Goal: Task Accomplishment & Management: Use online tool/utility

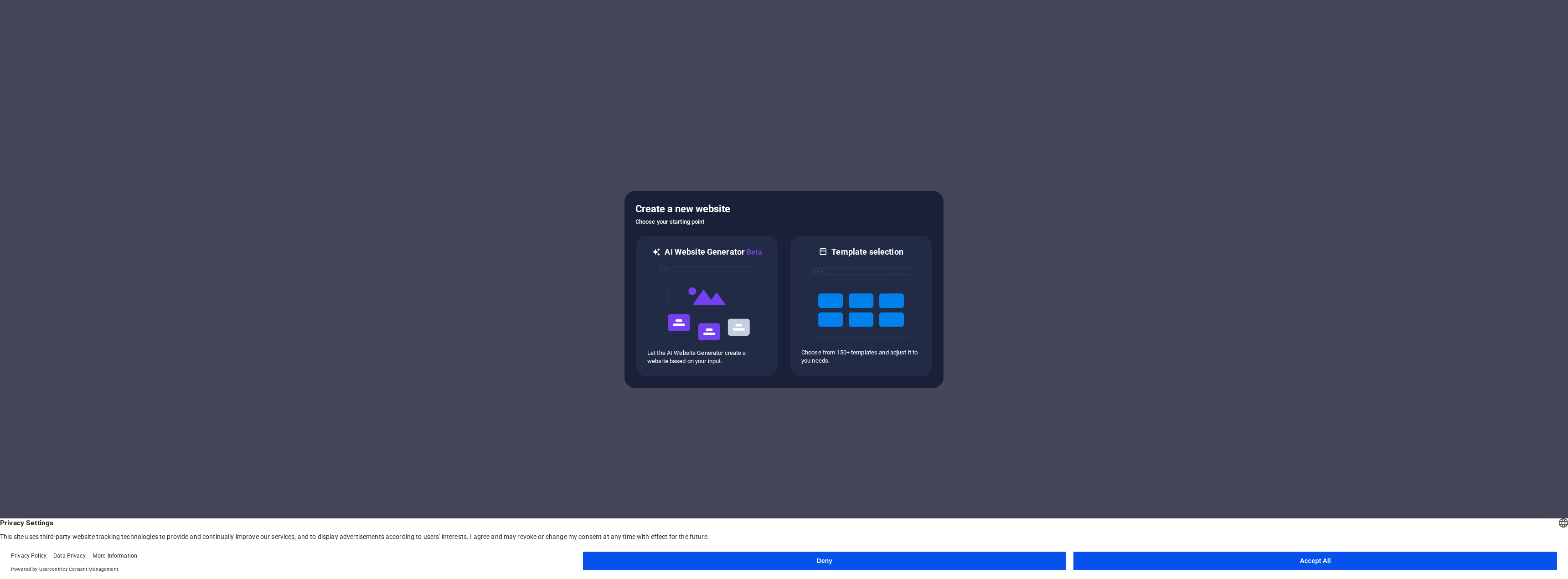
click at [819, 561] on button "Deny" at bounding box center [825, 561] width 484 height 18
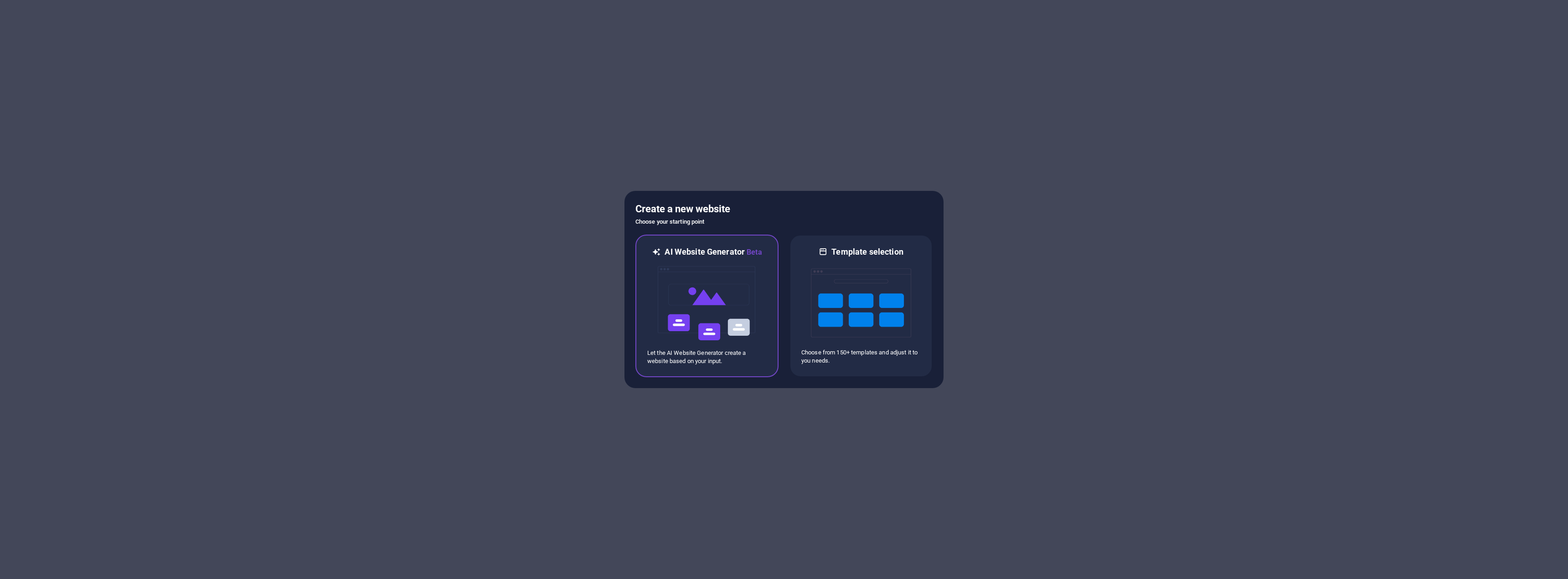
click at [690, 273] on img at bounding box center [707, 303] width 100 height 91
drag, startPoint x: 564, startPoint y: 223, endPoint x: 562, endPoint y: 216, distance: 7.3
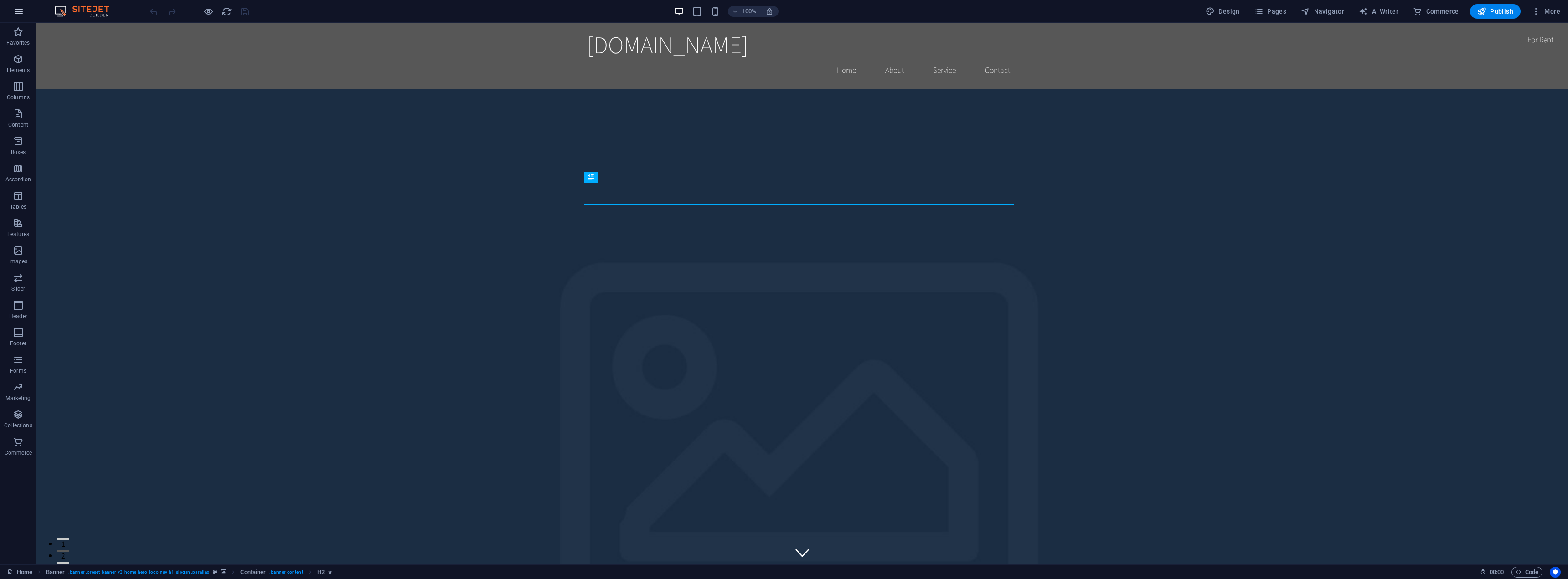
click at [21, 13] on icon "button" at bounding box center [19, 12] width 11 height 11
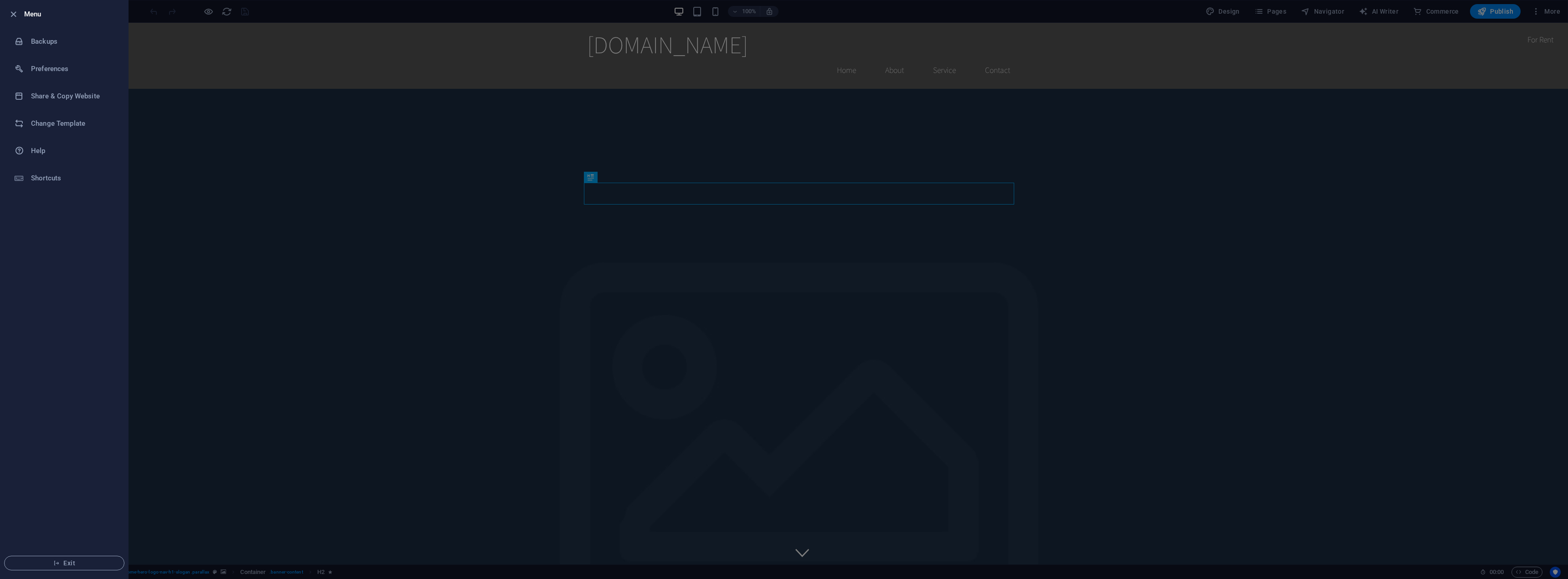
click at [258, 361] on div at bounding box center [784, 290] width 1568 height 579
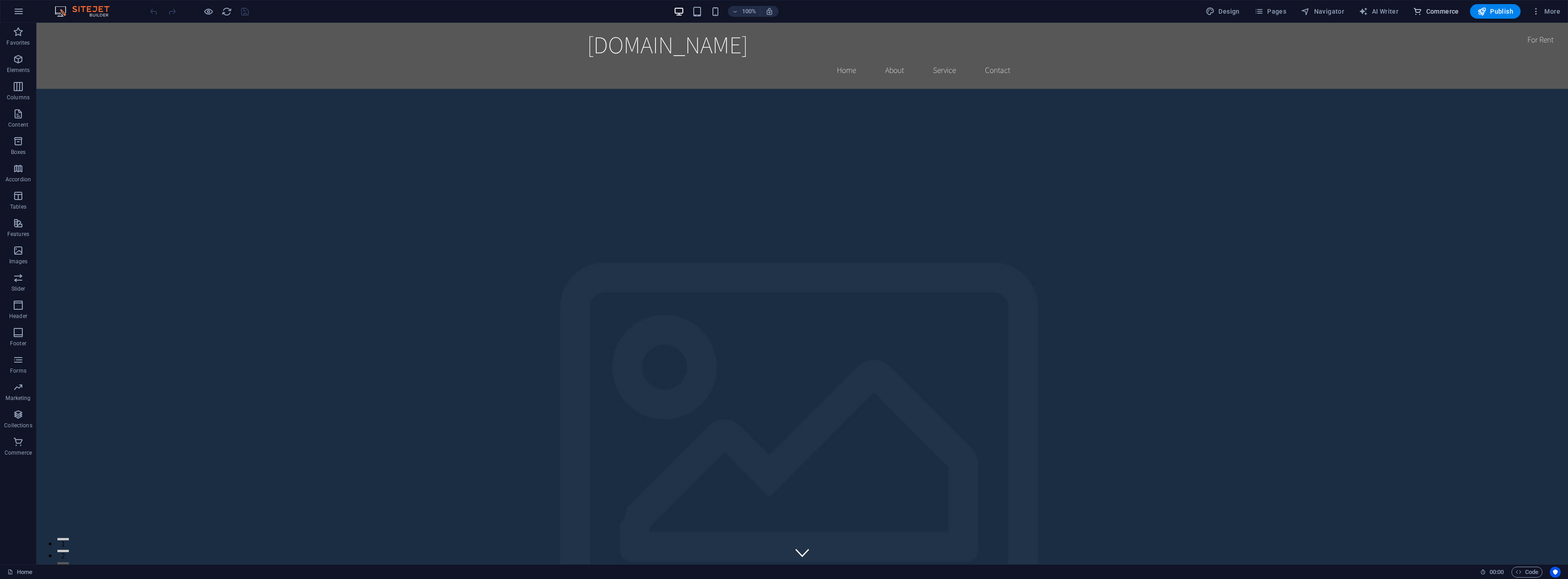
click at [1433, 10] on span "Commerce" at bounding box center [1436, 11] width 46 height 9
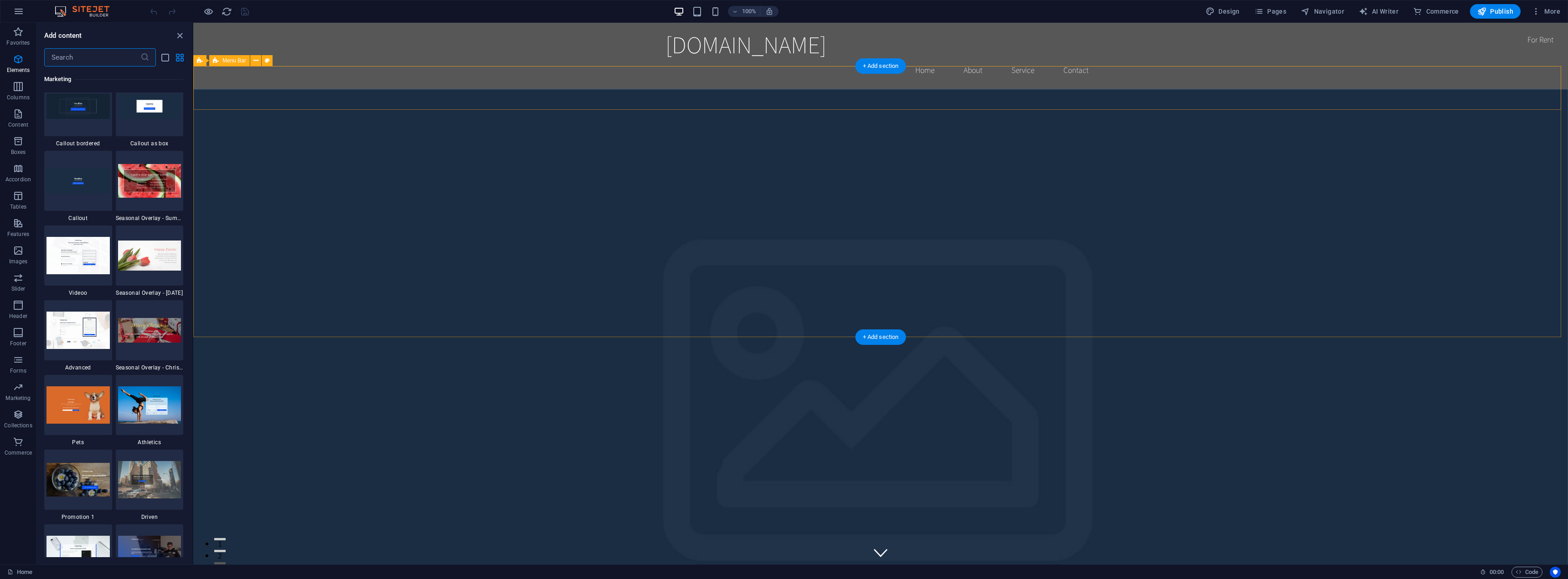
scroll to position [8777, 0]
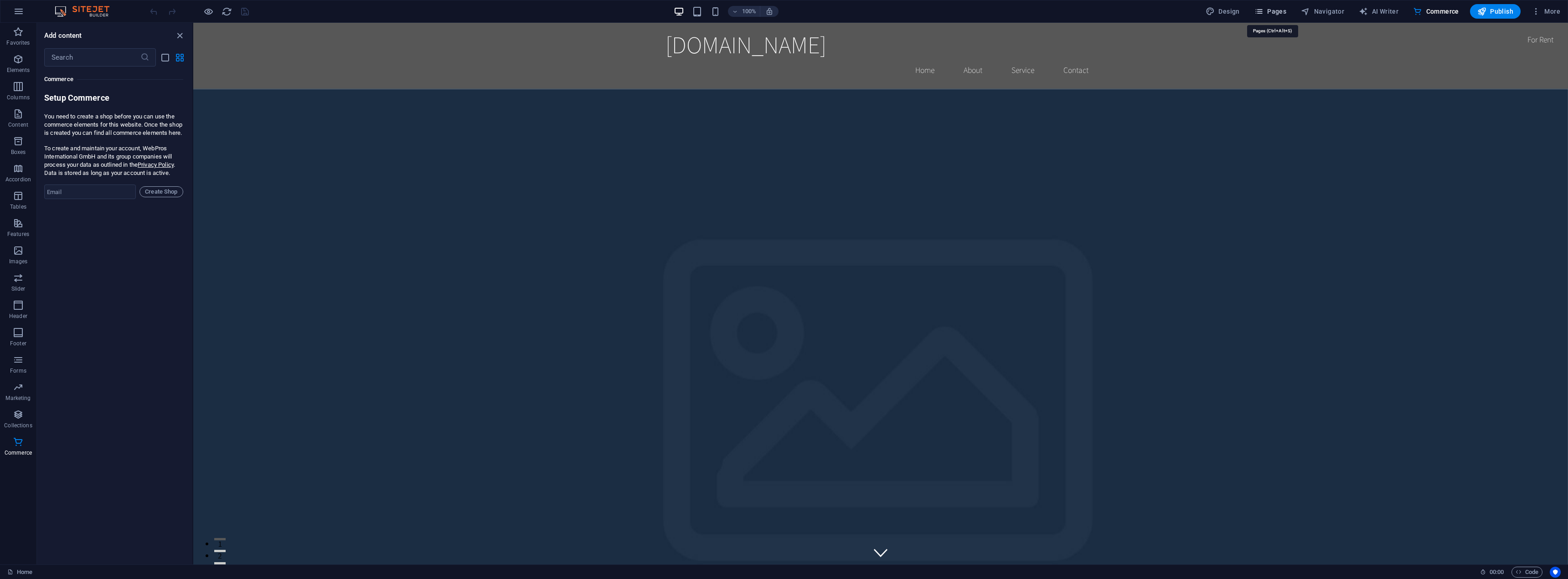
click at [1269, 14] on span "Pages" at bounding box center [1270, 11] width 32 height 9
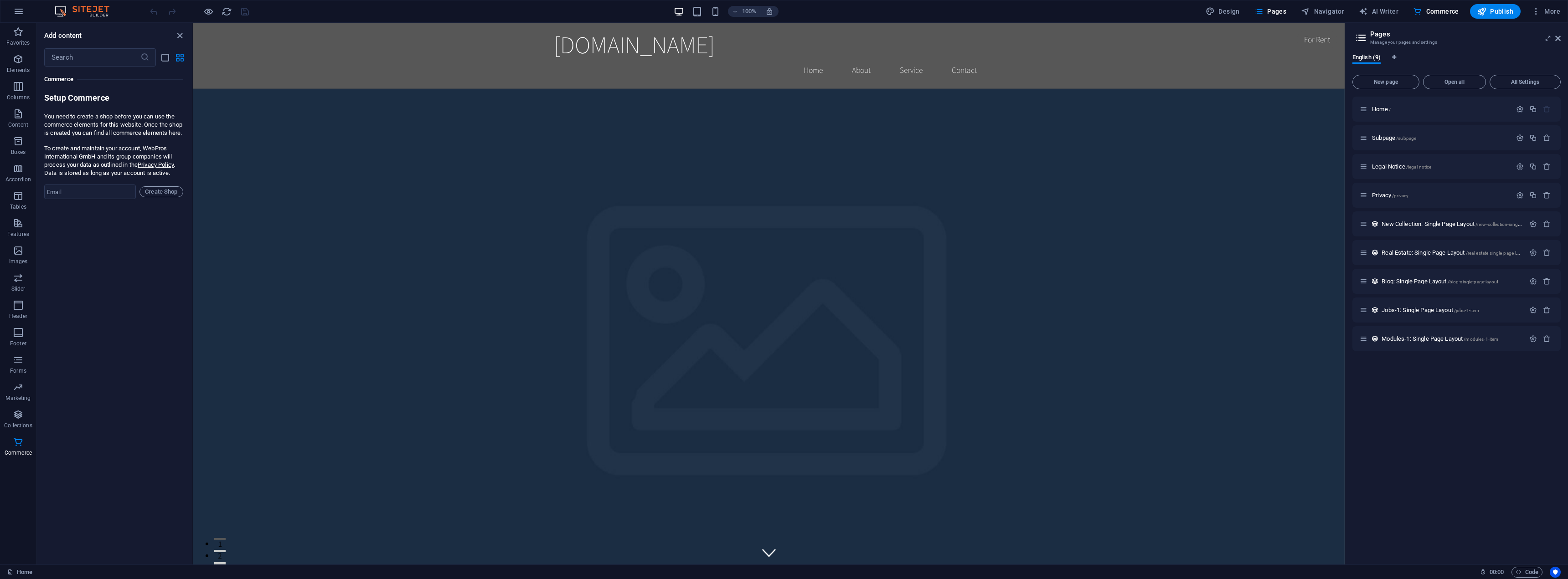
drag, startPoint x: 1130, startPoint y: 12, endPoint x: 1004, endPoint y: 10, distance: 126.0
click at [1126, 12] on div "100% Design Pages Navigator AI Writer Commerce Publish More" at bounding box center [856, 12] width 1416 height 15
click at [849, 59] on nav "Home About Service Contact" at bounding box center [769, 70] width 430 height 23
drag, startPoint x: 640, startPoint y: 177, endPoint x: 616, endPoint y: 164, distance: 27.3
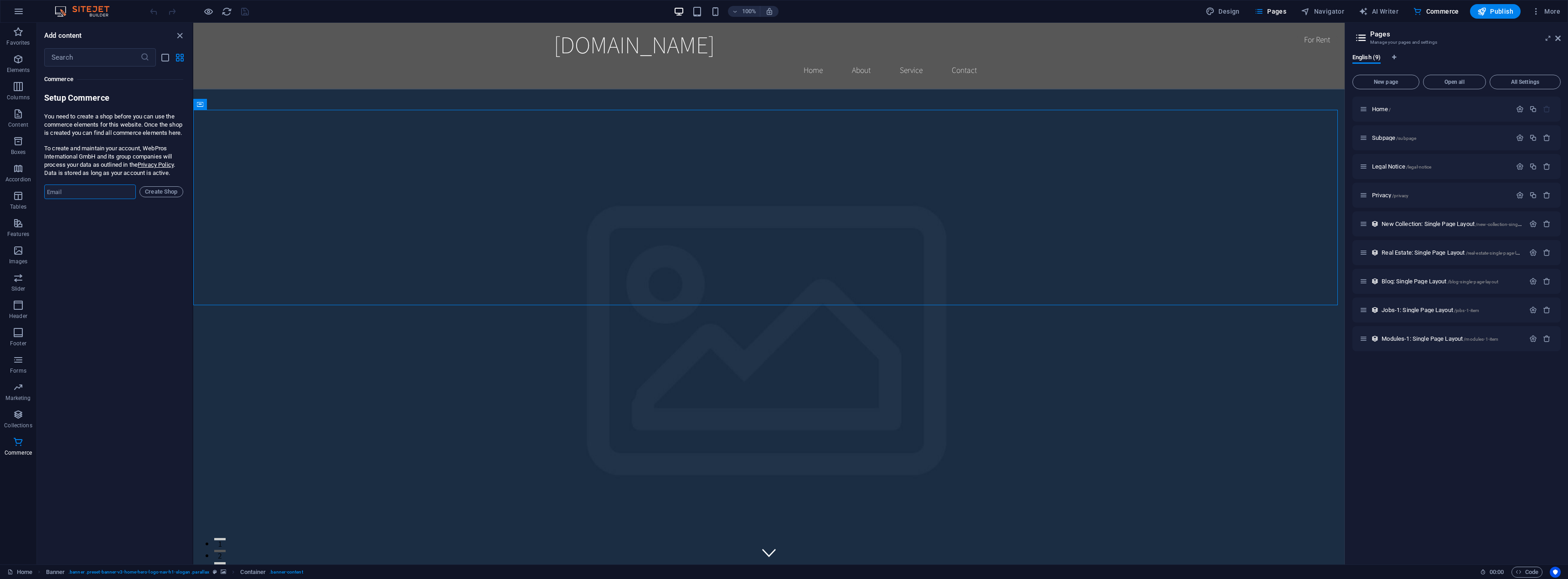
click at [93, 199] on input "email" at bounding box center [90, 192] width 92 height 15
drag, startPoint x: 61, startPoint y: 217, endPoint x: 77, endPoint y: 212, distance: 16.8
click at [61, 217] on div "Favorites 1 Star Headline 1 Star Container Elements 1 Star Headline 1 Star Text…" at bounding box center [114, 311] width 155 height 490
click at [1433, 11] on span "Commerce" at bounding box center [1436, 11] width 46 height 9
click at [167, 197] on span "Create Shop" at bounding box center [161, 192] width 35 height 11
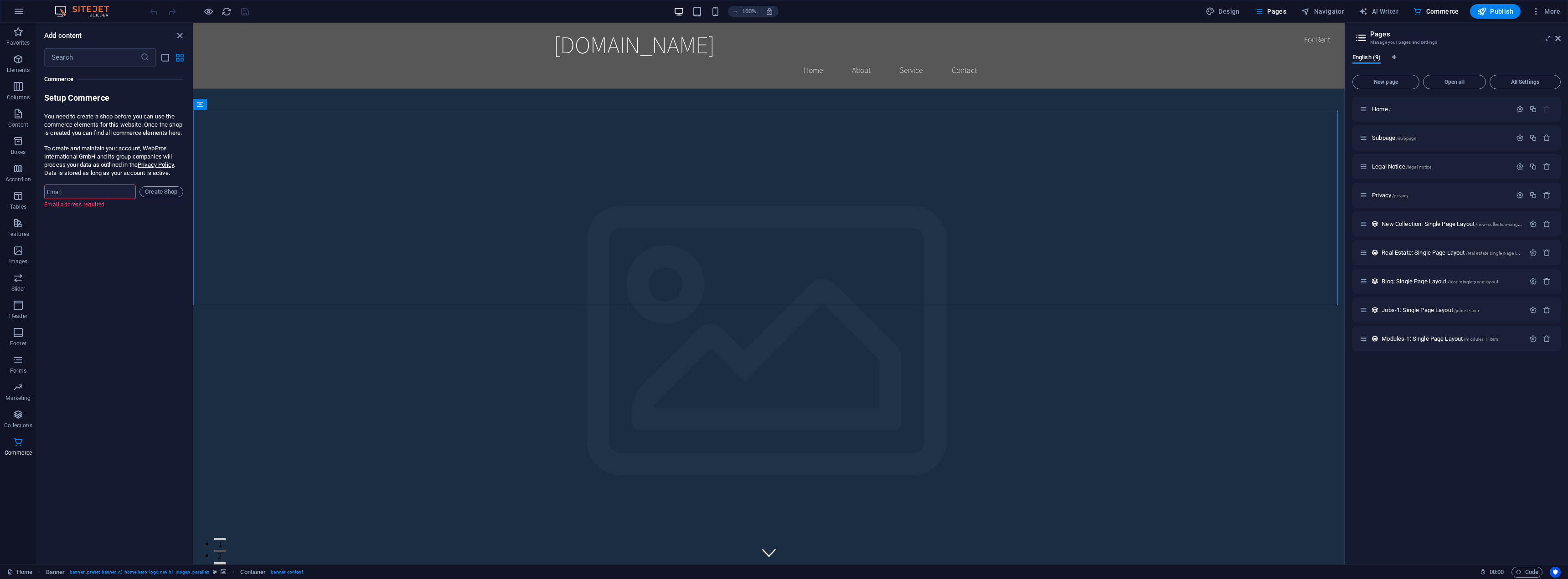
click at [90, 199] on input "email" at bounding box center [90, 192] width 92 height 15
type input "hydraholdingspty@gmail.com"
click at [170, 197] on span "Create Shop" at bounding box center [161, 192] width 35 height 11
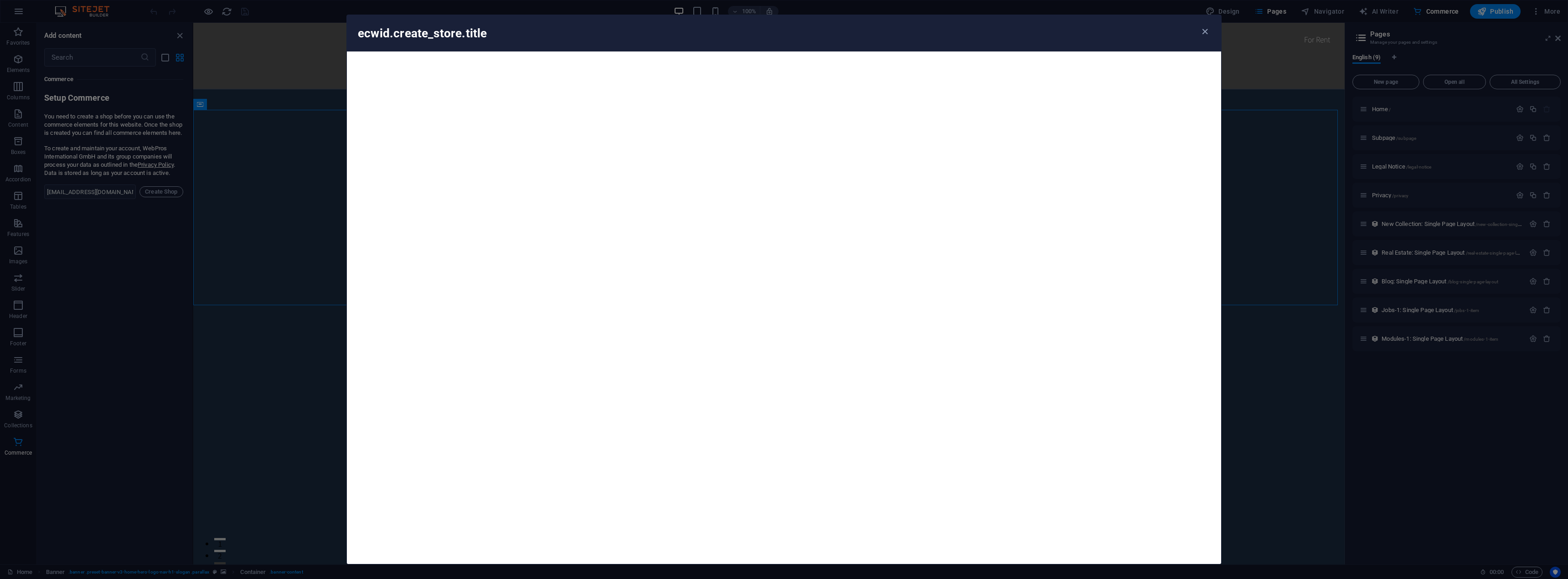
drag, startPoint x: 1203, startPoint y: 32, endPoint x: 1174, endPoint y: 29, distance: 29.2
click at [1202, 31] on icon "button" at bounding box center [1205, 31] width 10 height 10
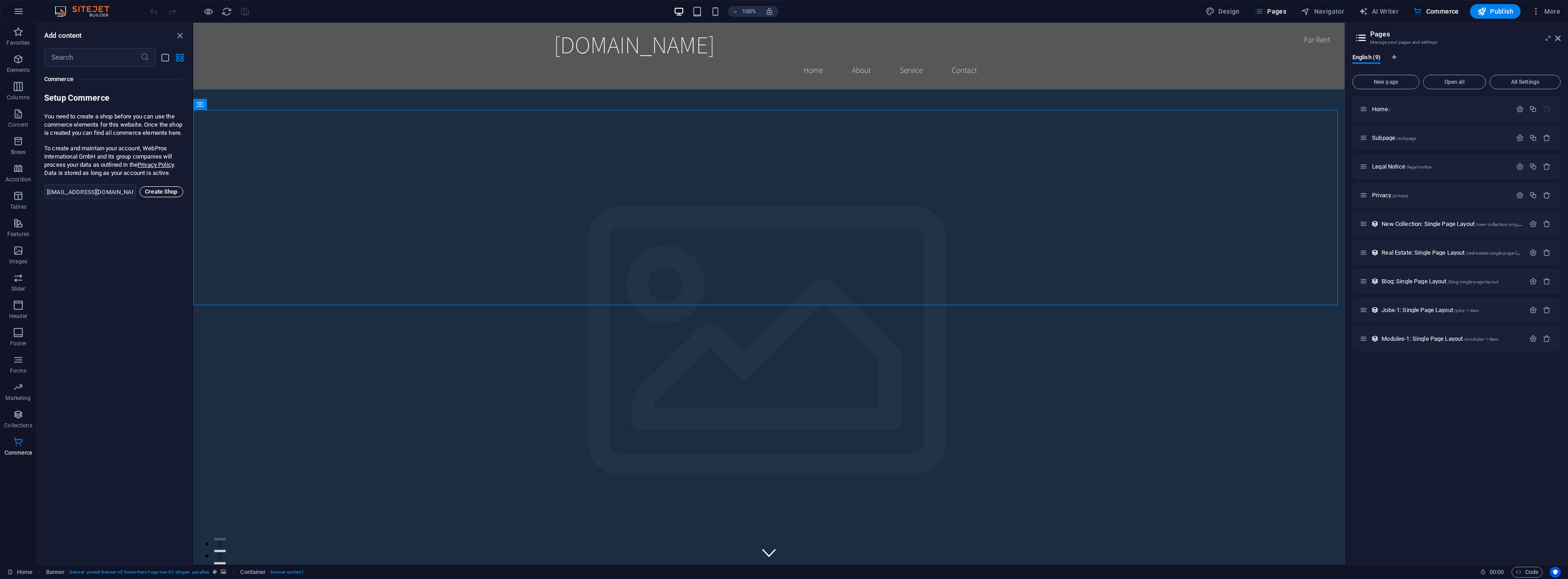
click at [159, 197] on span "Create Shop" at bounding box center [161, 192] width 35 height 11
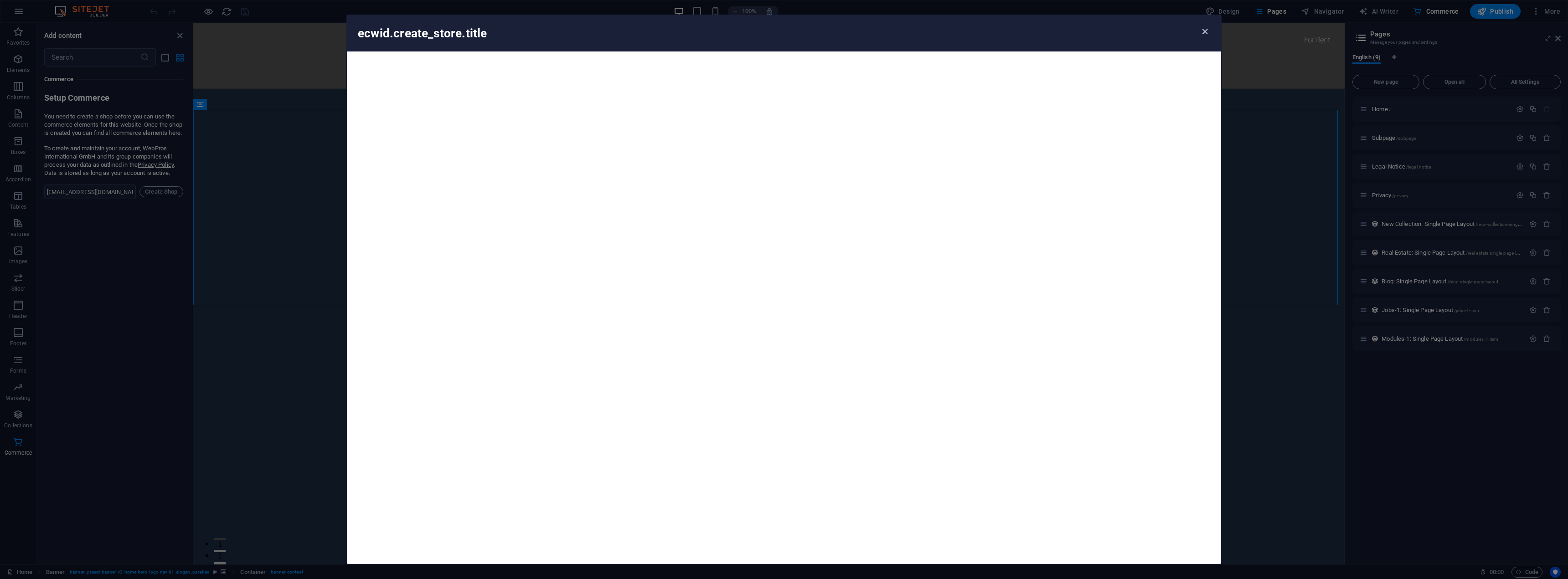
click at [1207, 28] on icon "button" at bounding box center [1205, 31] width 10 height 10
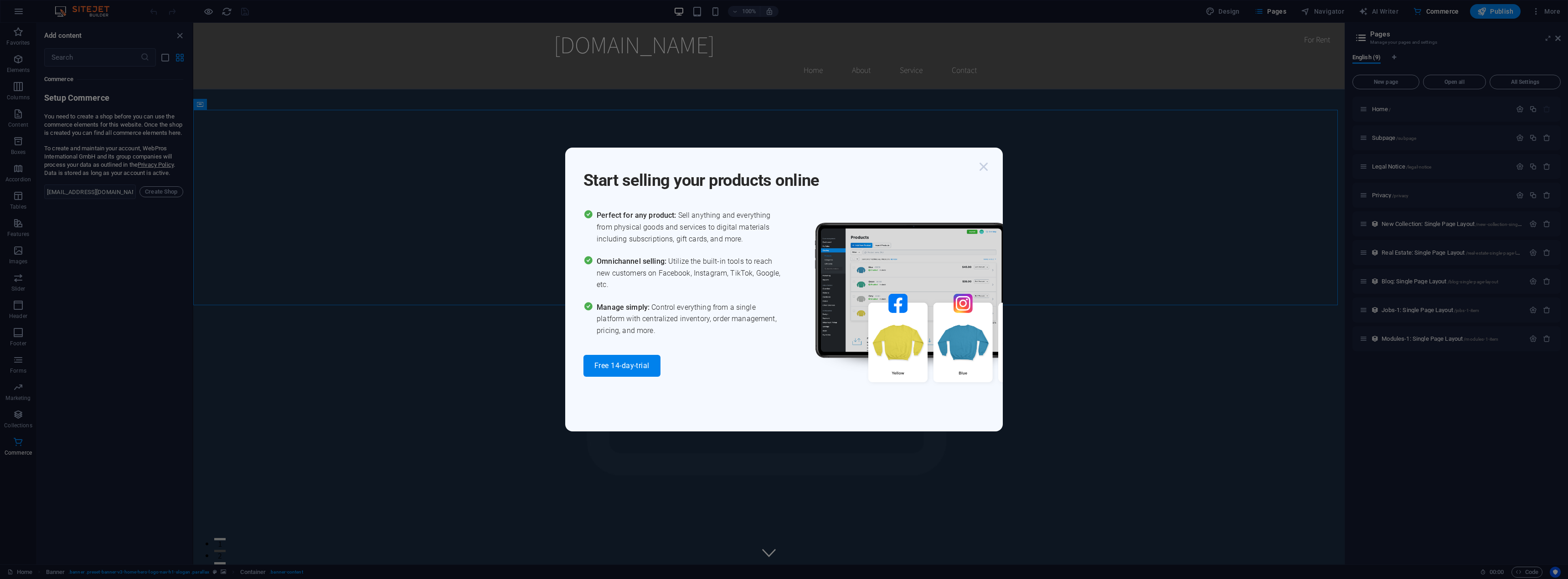
click at [983, 170] on icon "button" at bounding box center [984, 167] width 16 height 16
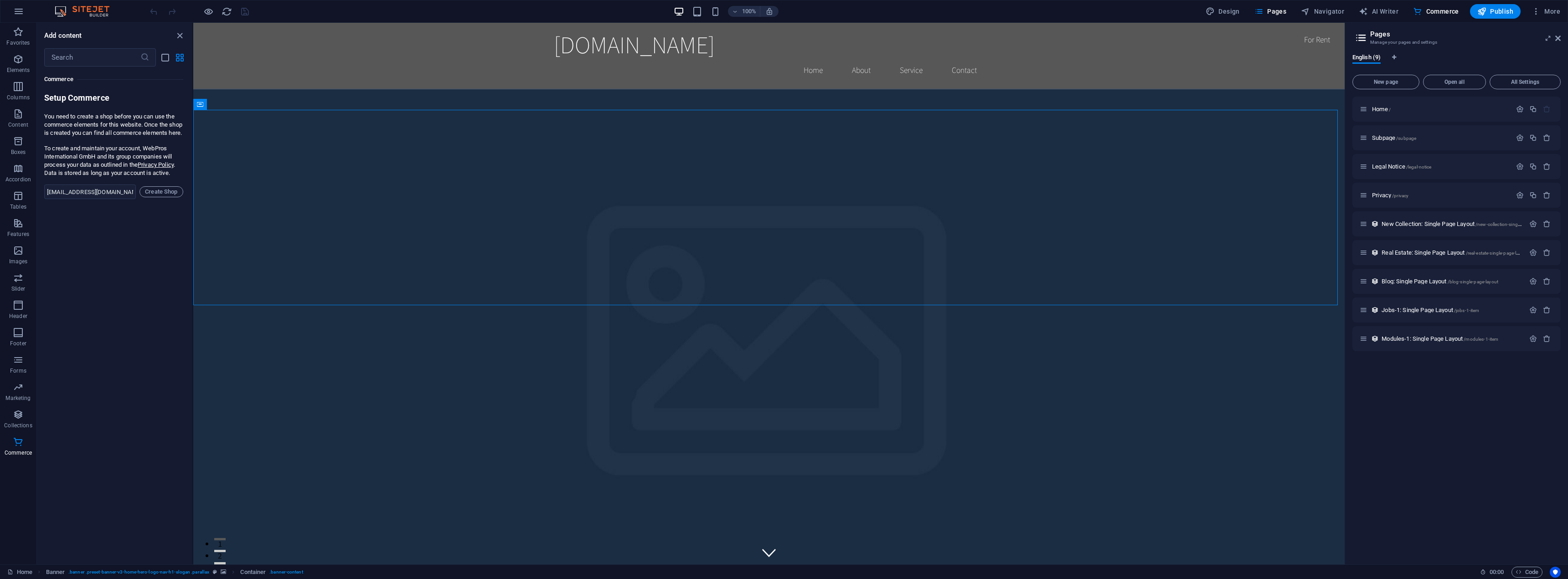
click at [89, 8] on img at bounding box center [86, 12] width 68 height 11
click at [23, 5] on button "button" at bounding box center [19, 12] width 22 height 22
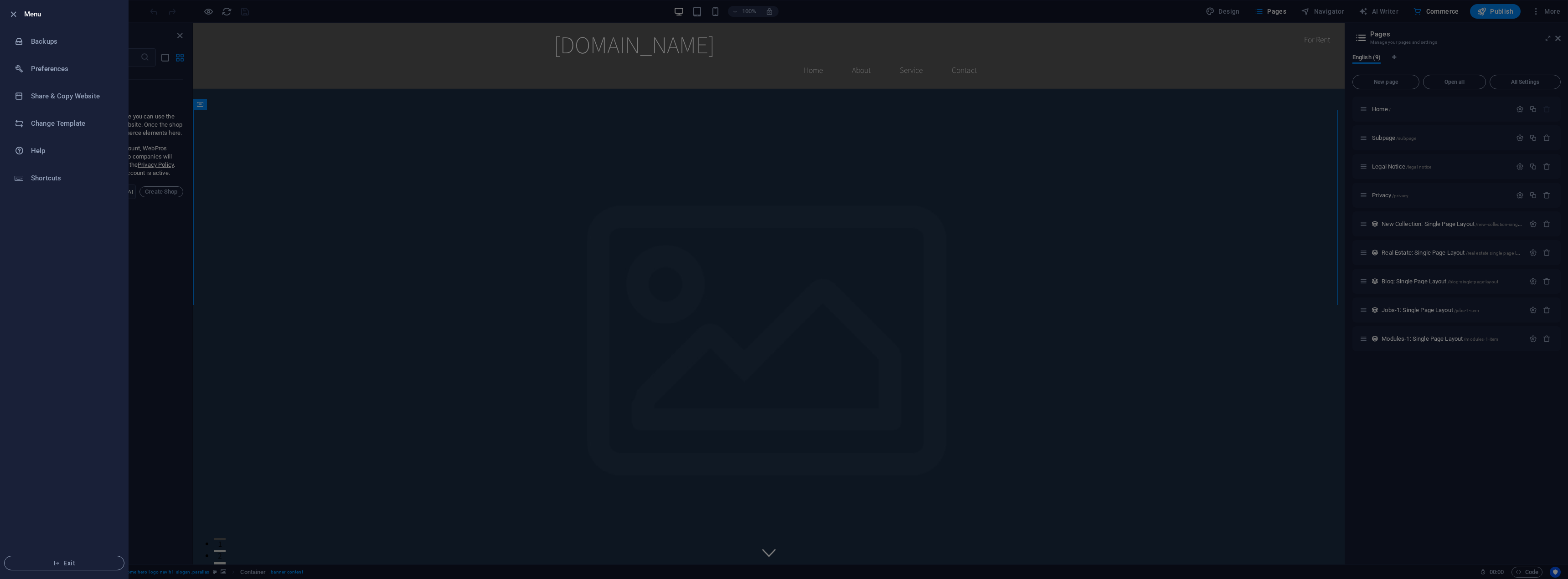
click at [149, 233] on div at bounding box center [784, 290] width 1568 height 579
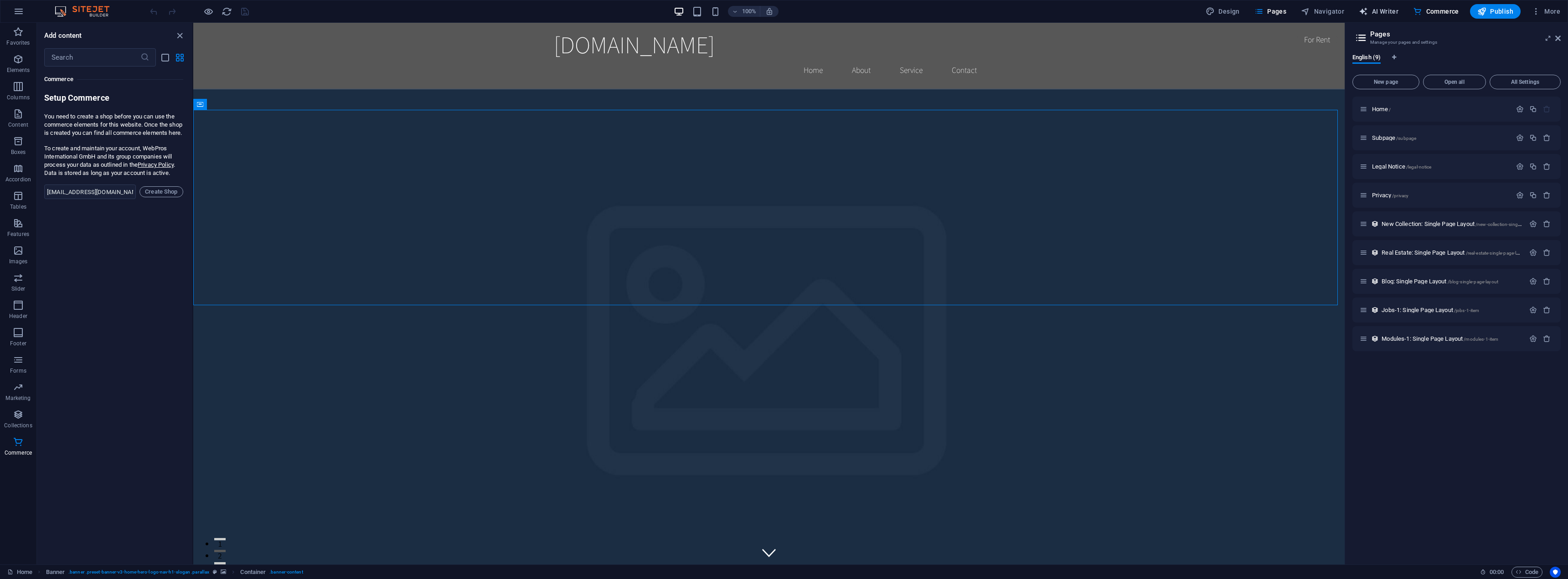
click at [1396, 13] on span "AI Writer" at bounding box center [1378, 11] width 40 height 9
select select "English"
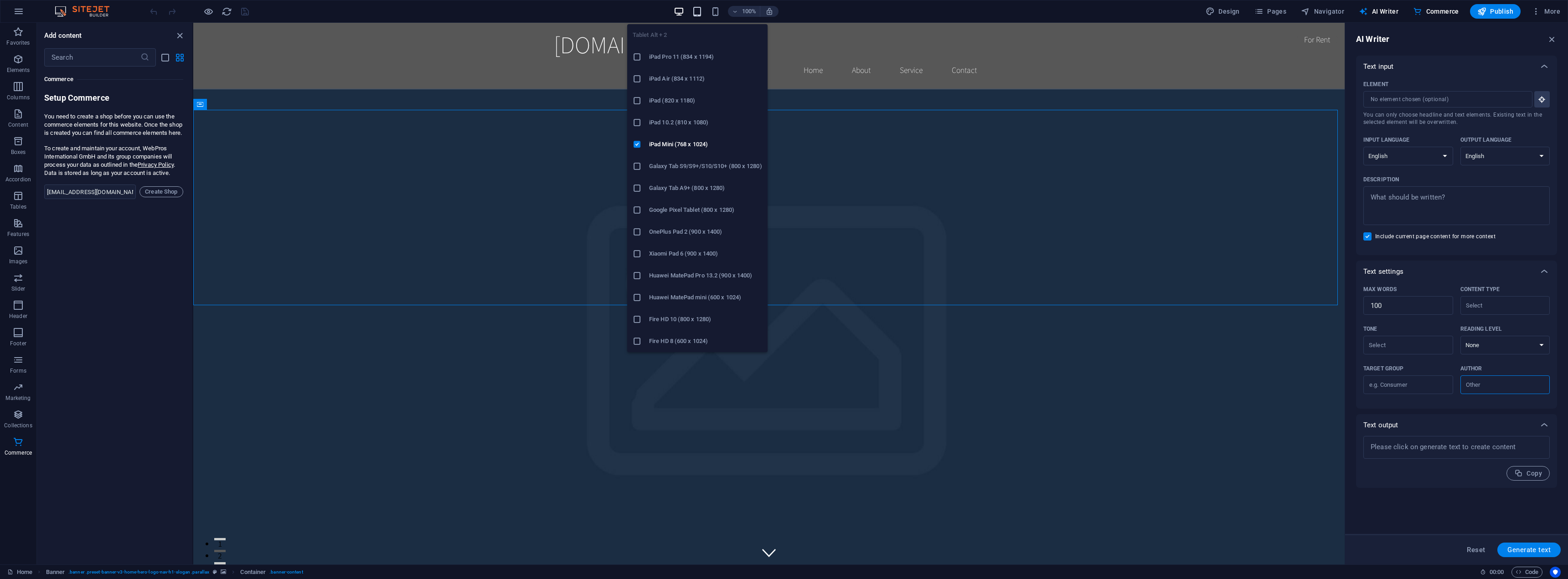
click at [702, 12] on icon "button" at bounding box center [697, 11] width 10 height 10
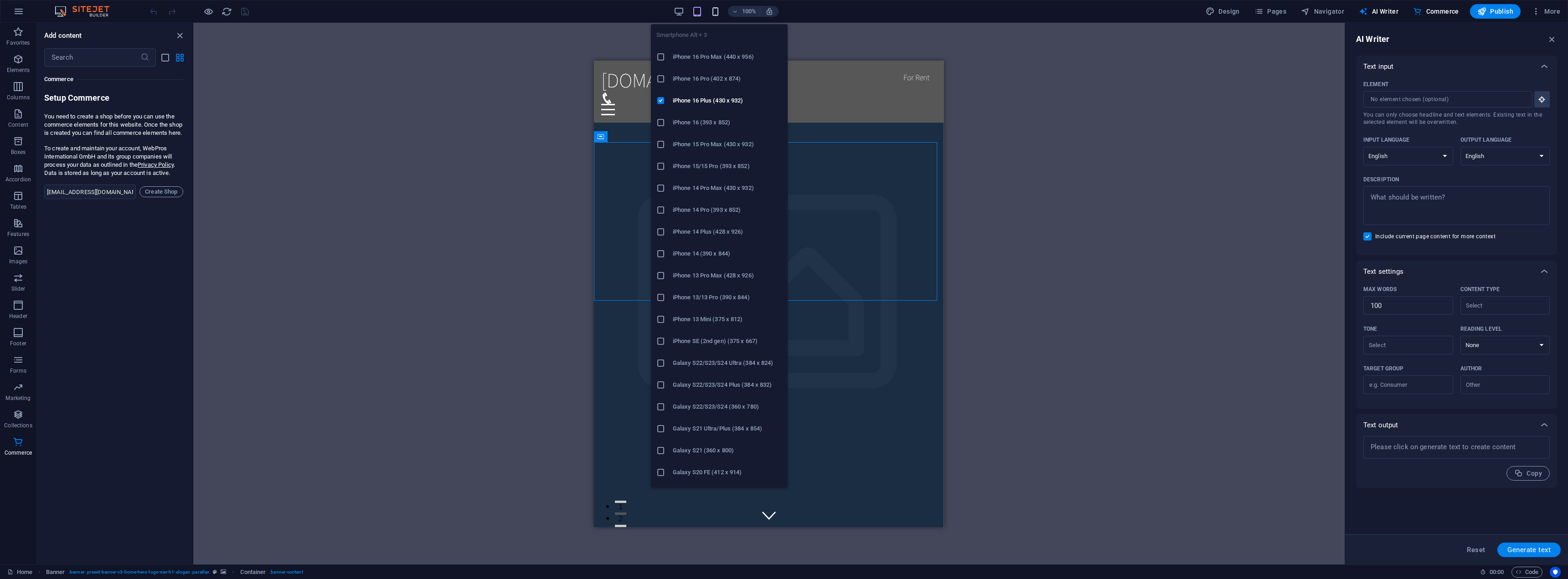
click at [713, 13] on icon "button" at bounding box center [715, 11] width 10 height 10
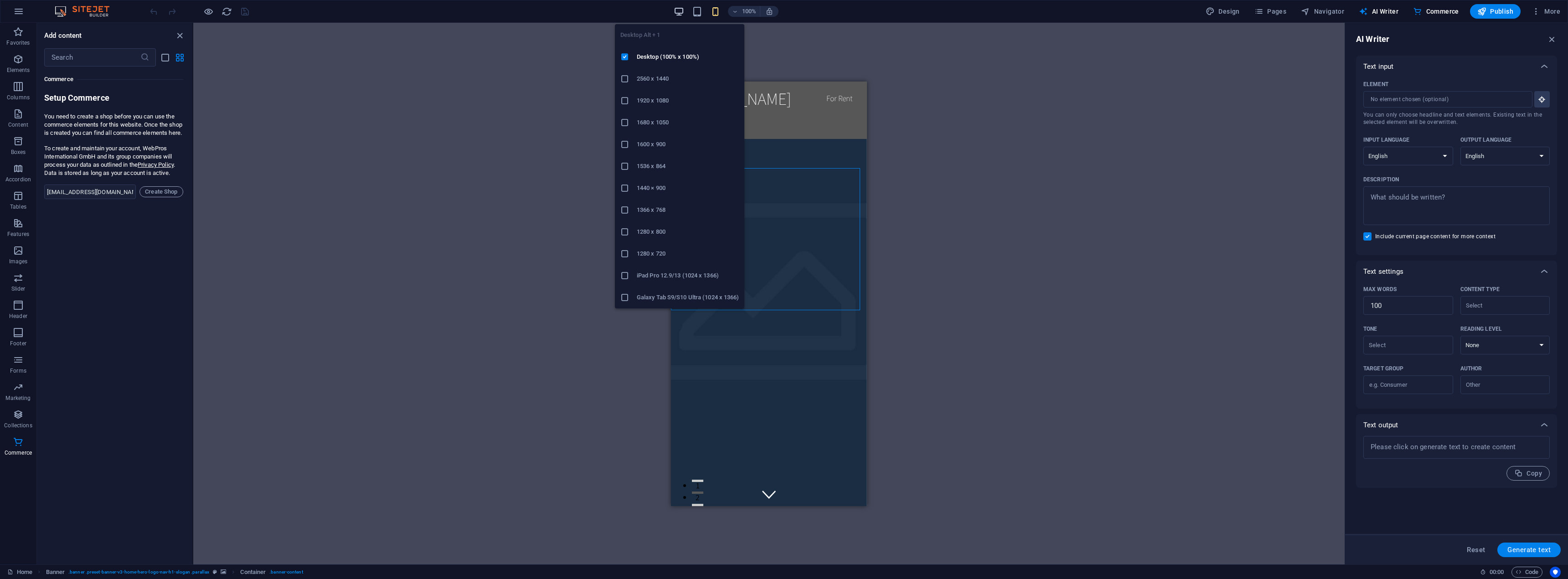
click at [674, 8] on span "button" at bounding box center [679, 11] width 11 height 10
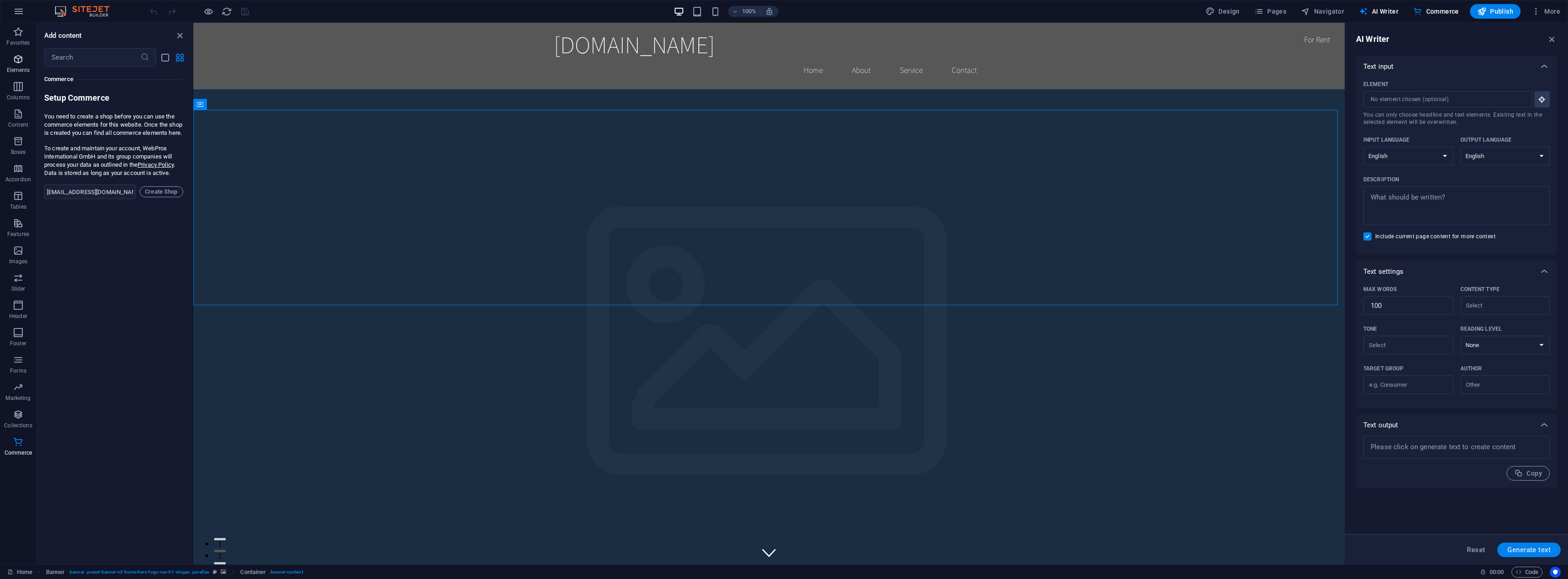
click at [21, 61] on icon "button" at bounding box center [18, 59] width 11 height 11
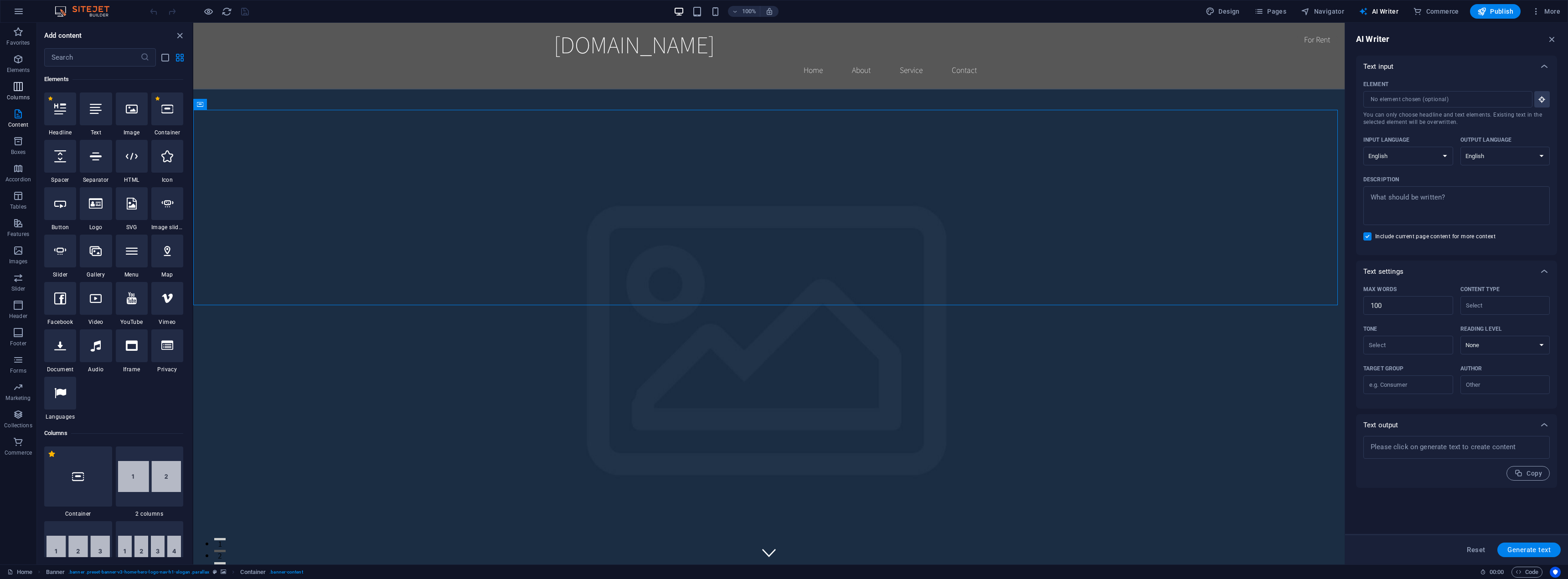
click at [19, 83] on icon "button" at bounding box center [18, 86] width 11 height 11
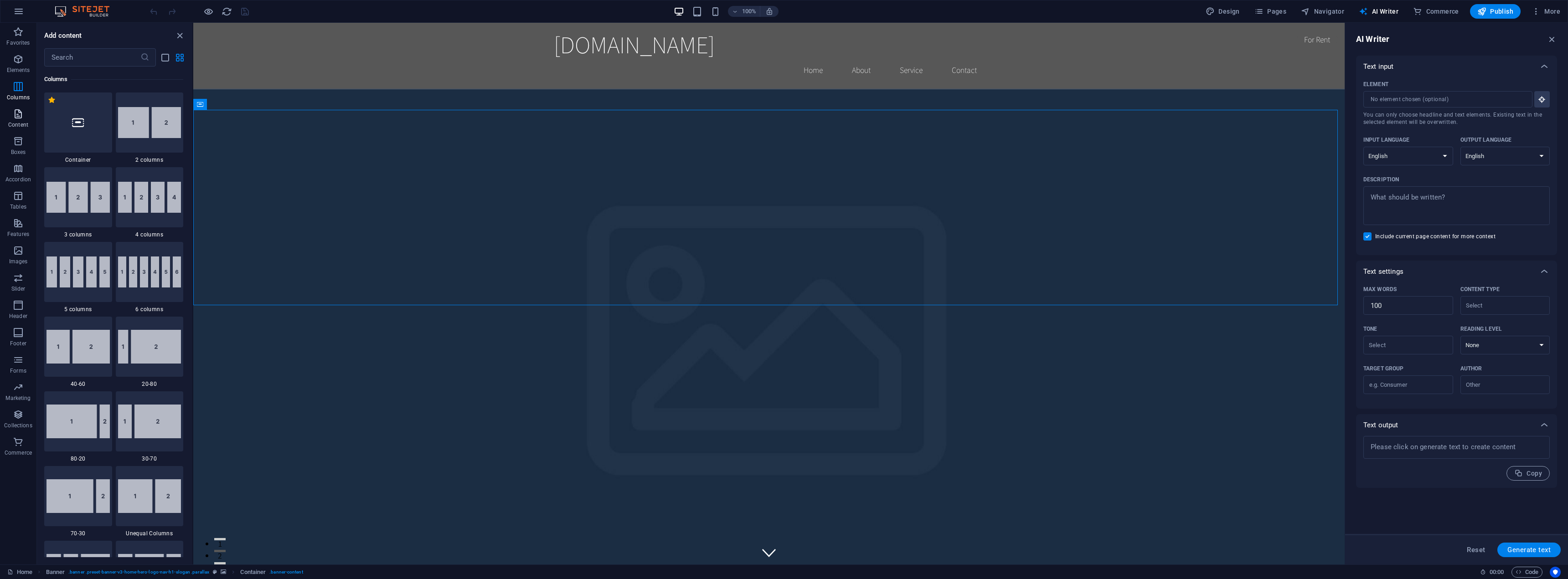
click at [19, 126] on p "Content" at bounding box center [18, 125] width 20 height 7
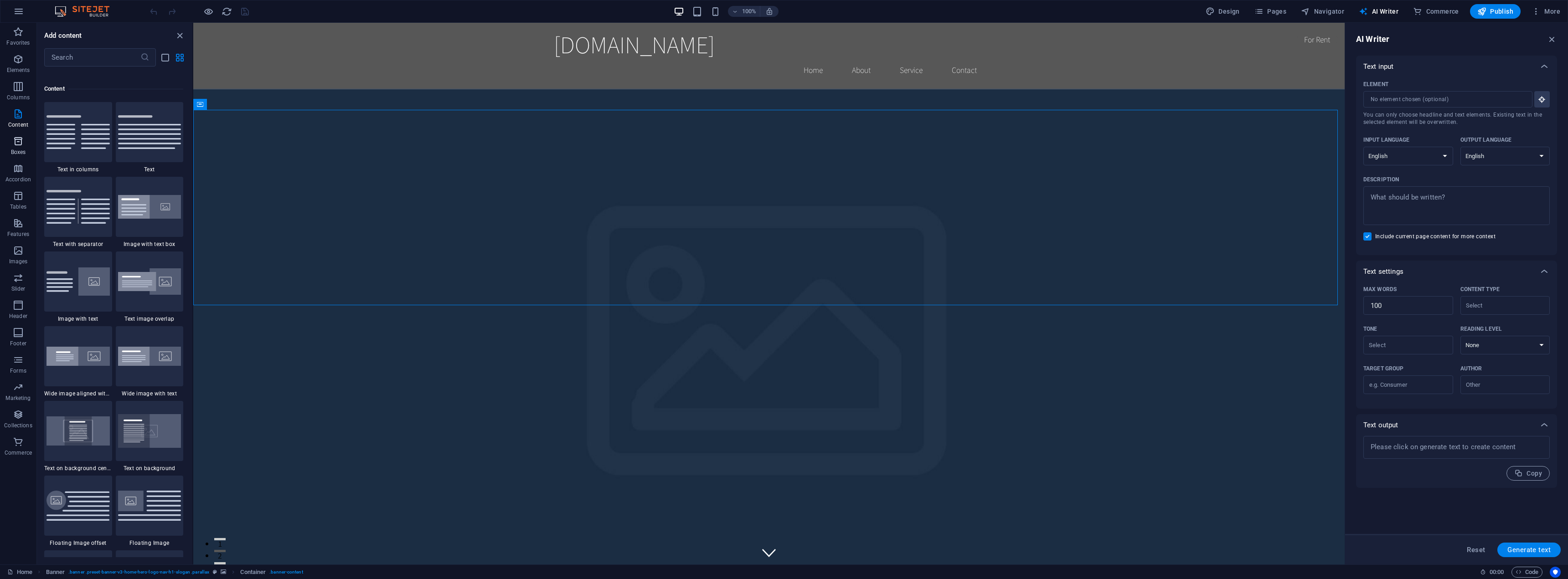
click at [23, 151] on p "Boxes" at bounding box center [18, 152] width 15 height 7
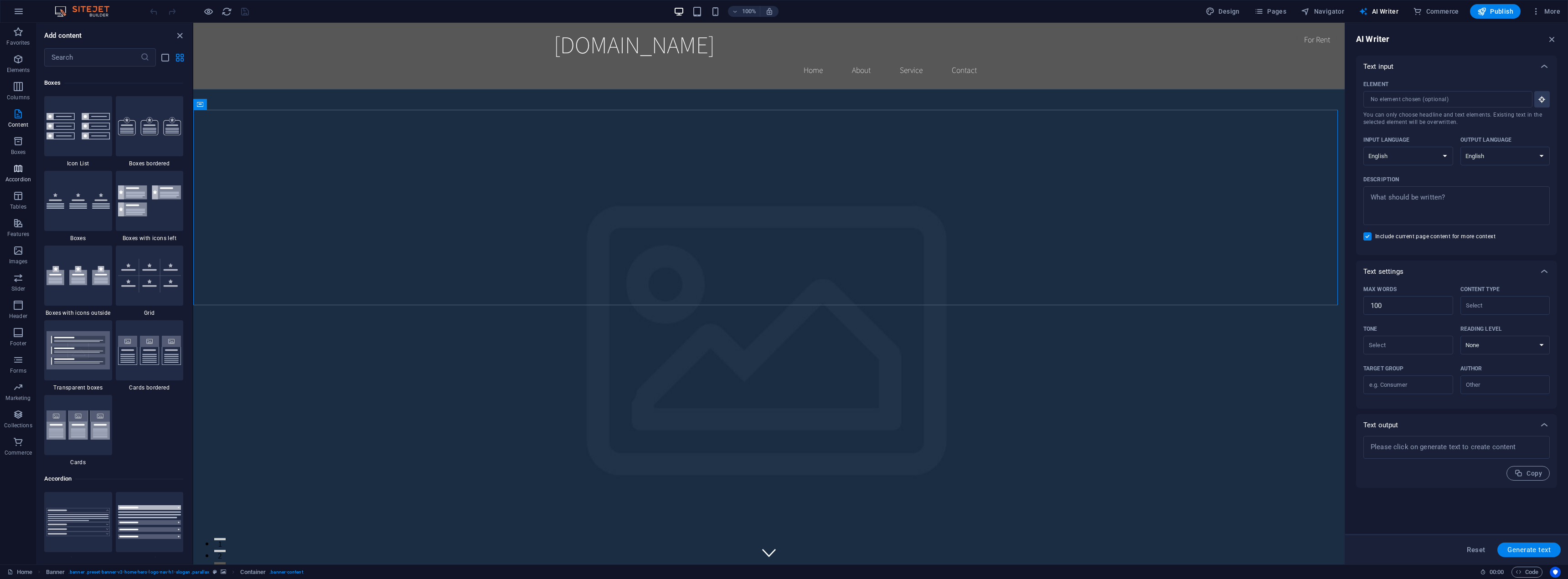
click at [19, 162] on button "Accordion" at bounding box center [18, 173] width 37 height 27
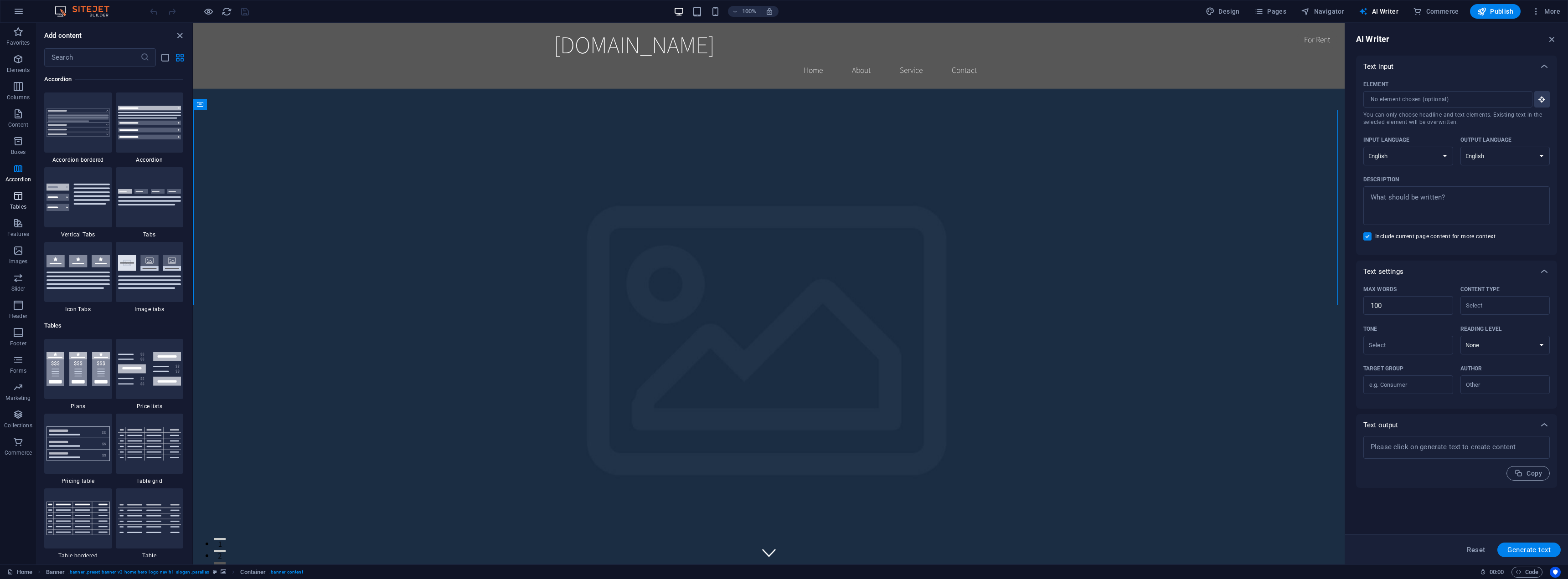
click at [18, 189] on button "Tables" at bounding box center [18, 200] width 37 height 27
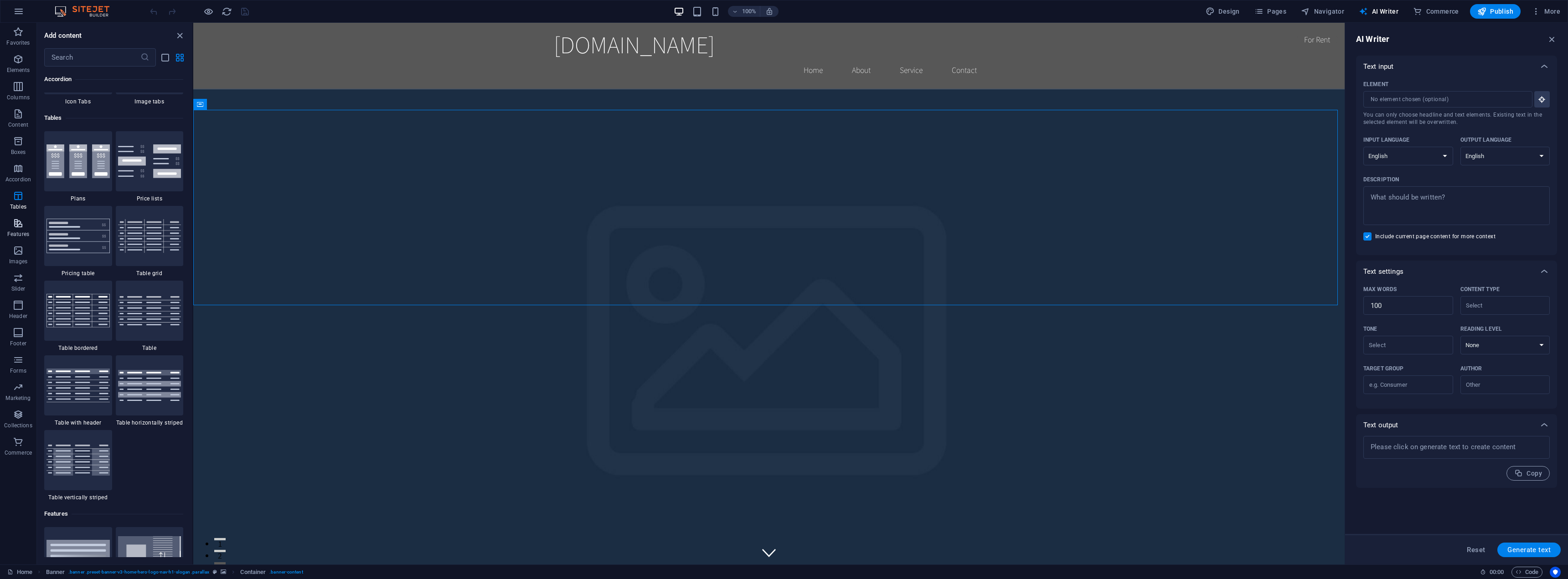
scroll to position [3154, 0]
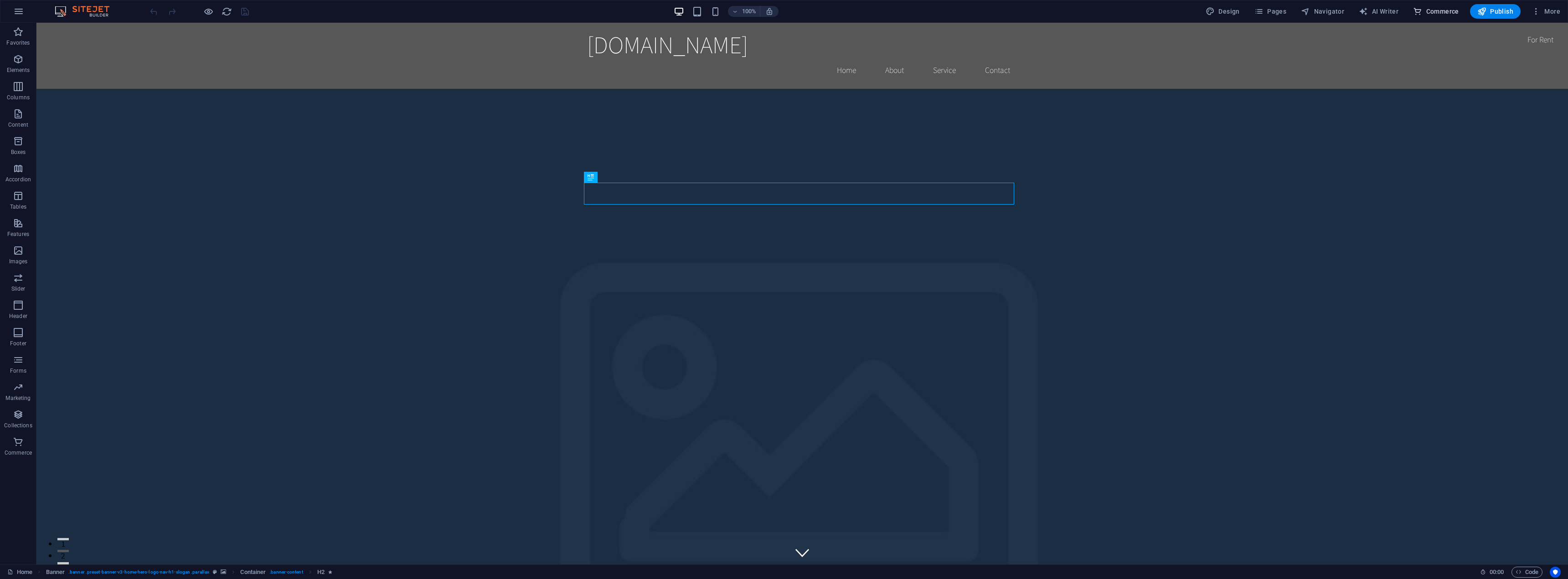
click at [1443, 12] on span "Commerce" at bounding box center [1436, 11] width 46 height 9
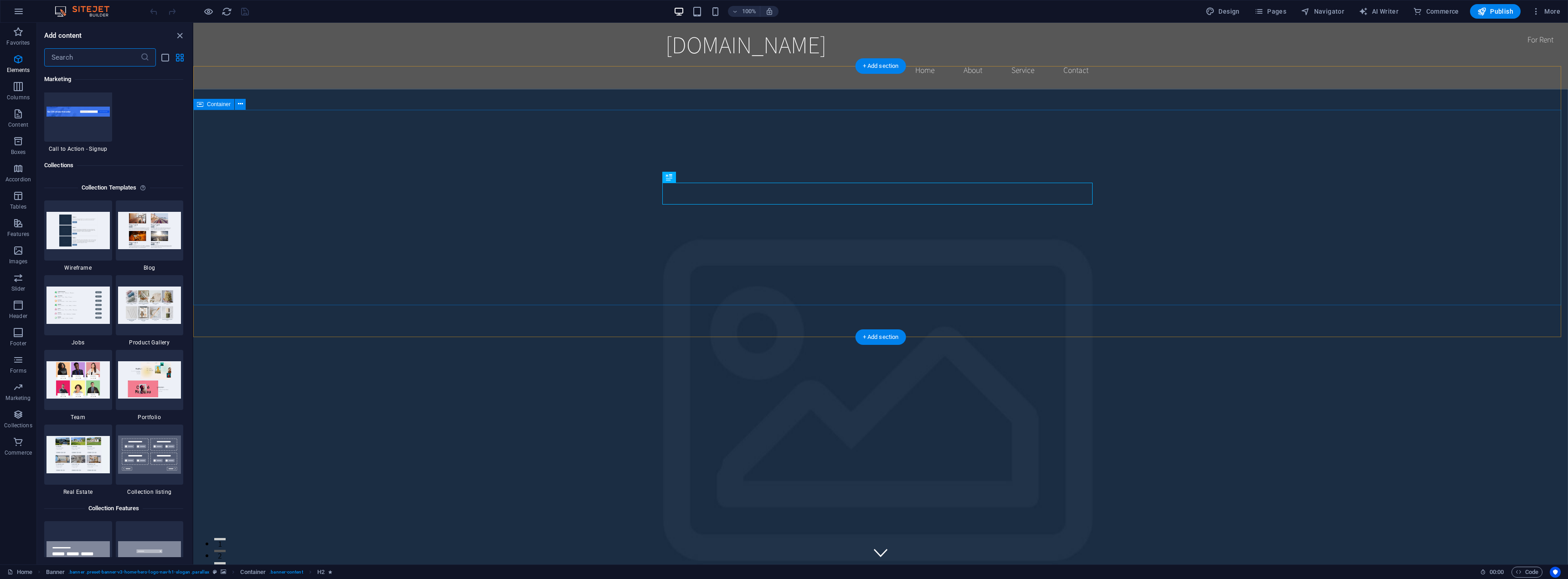
scroll to position [8777, 0]
